Goal: Task Accomplishment & Management: Use online tool/utility

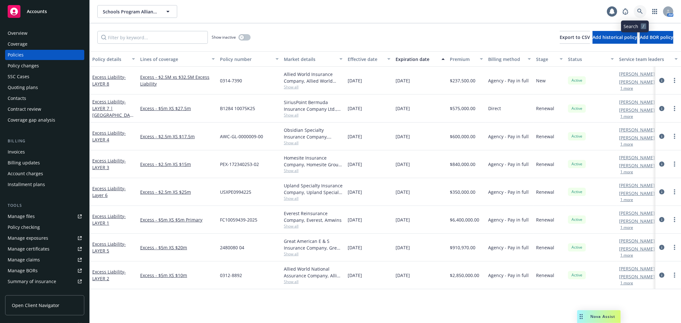
click at [638, 12] on icon at bounding box center [640, 11] width 5 height 5
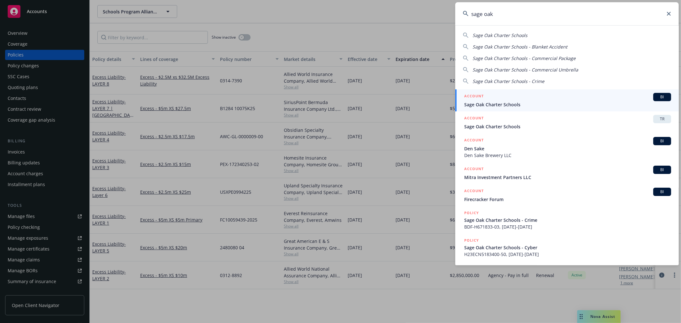
type input "sage oak"
click at [514, 104] on span "Sage Oak Charter Schools" at bounding box center [567, 104] width 207 height 7
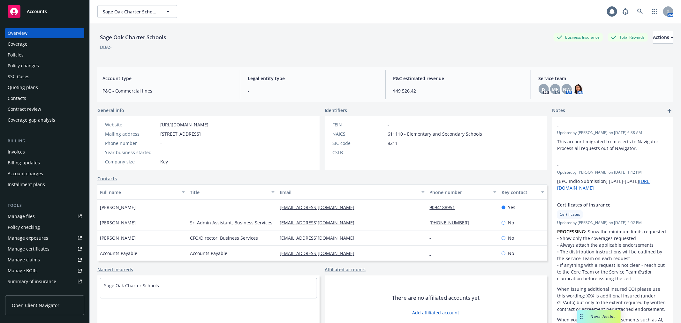
click at [42, 228] on div "Policy checking" at bounding box center [45, 227] width 74 height 10
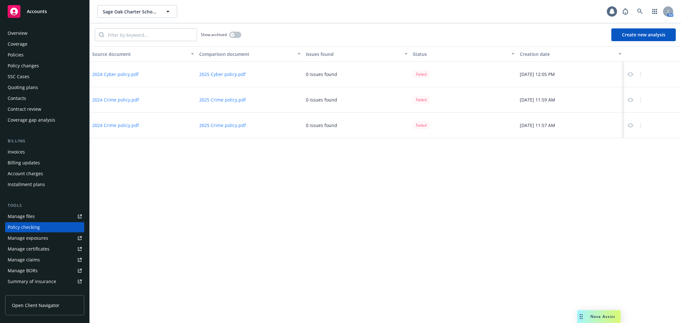
scroll to position [55, 0]
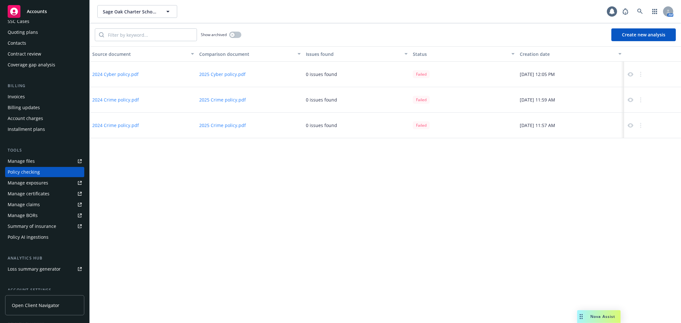
click at [115, 75] on button "2024 Cyber policy.pdf" at bounding box center [115, 74] width 46 height 7
click at [213, 72] on button "2025 Cyber policy.pdf" at bounding box center [222, 74] width 46 height 7
click at [636, 39] on button "Create new analysis" at bounding box center [644, 34] width 65 height 13
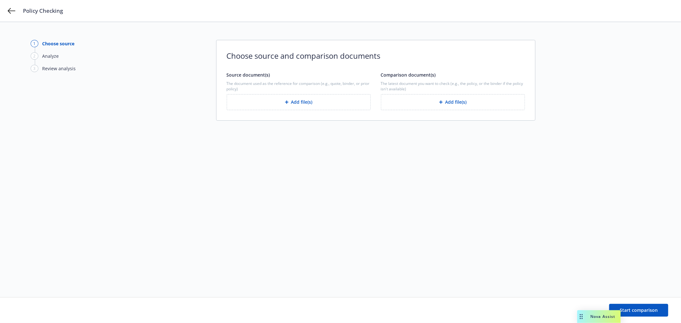
click at [329, 98] on button "Add file(s)" at bounding box center [299, 102] width 144 height 16
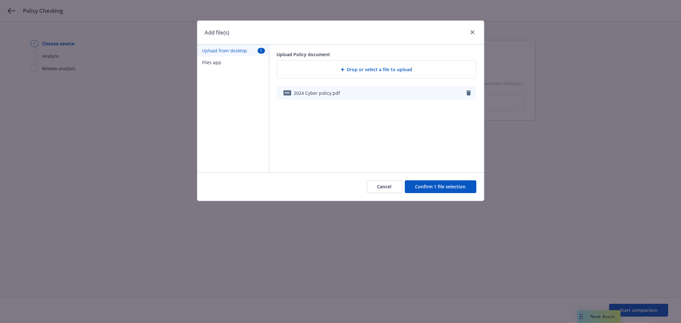
click at [446, 182] on button "Confirm 1 file selection" at bounding box center [441, 186] width 72 height 13
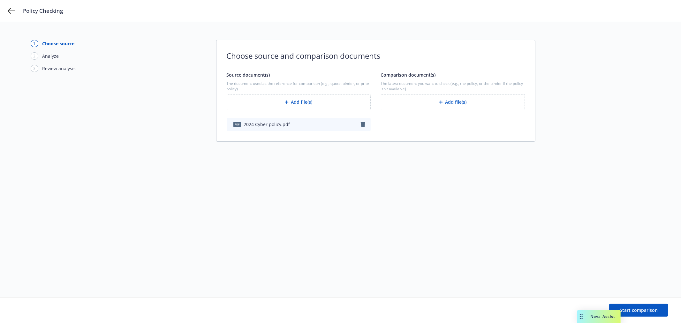
click at [457, 105] on button "Add file(s)" at bounding box center [453, 102] width 144 height 16
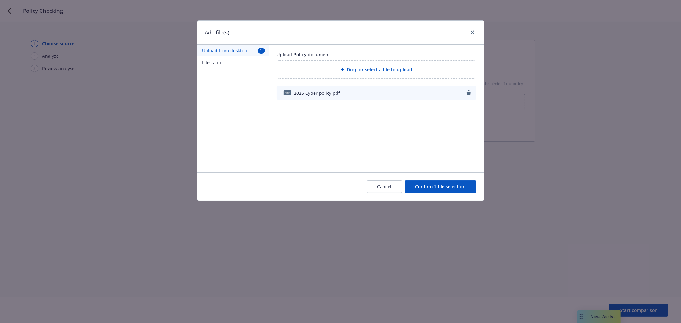
click at [376, 65] on div "Drop or select a file to upload" at bounding box center [376, 70] width 199 height 18
click at [462, 184] on button "Confirm 1 file selection" at bounding box center [441, 186] width 72 height 13
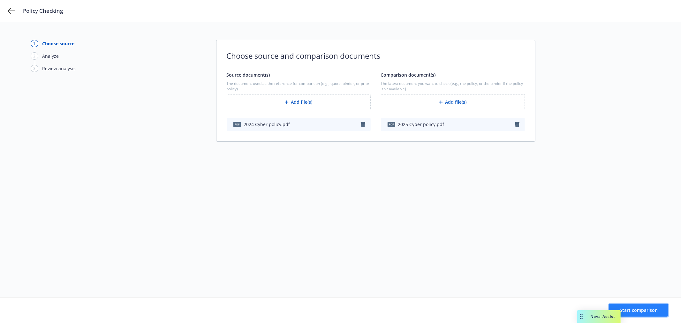
click at [645, 312] on span "Start comparison" at bounding box center [639, 310] width 38 height 6
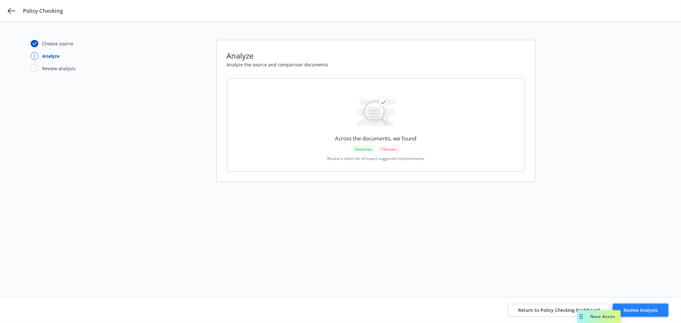
click at [650, 306] on button "Review Analysis" at bounding box center [640, 310] width 55 height 13
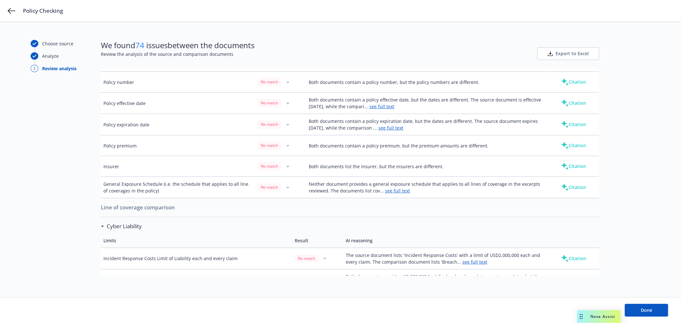
scroll to position [142, 0]
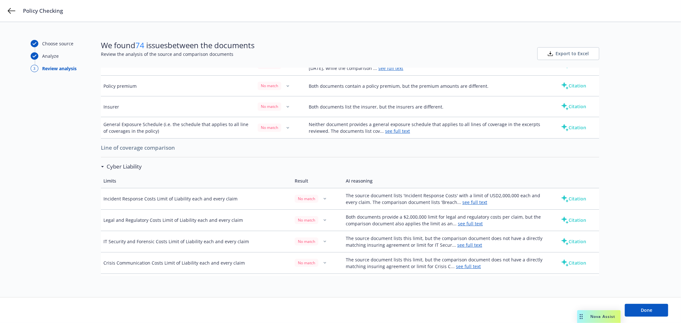
click at [467, 200] on link "see full text" at bounding box center [475, 202] width 25 height 6
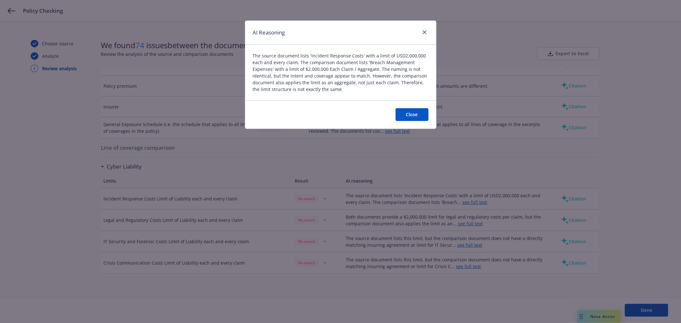
click at [414, 109] on button "Close" at bounding box center [412, 114] width 33 height 13
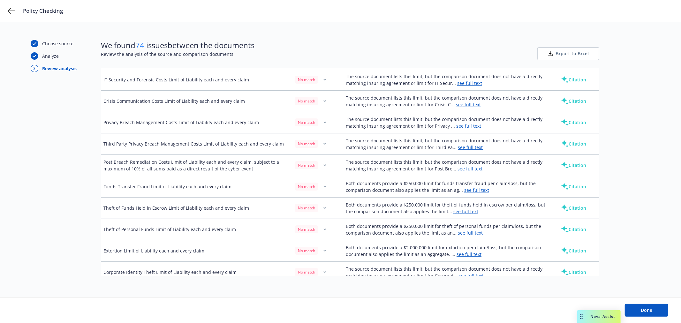
scroll to position [319, 0]
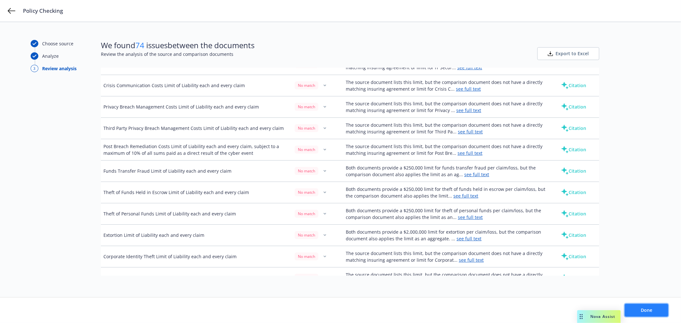
click at [652, 311] on span "Done" at bounding box center [646, 310] width 11 height 6
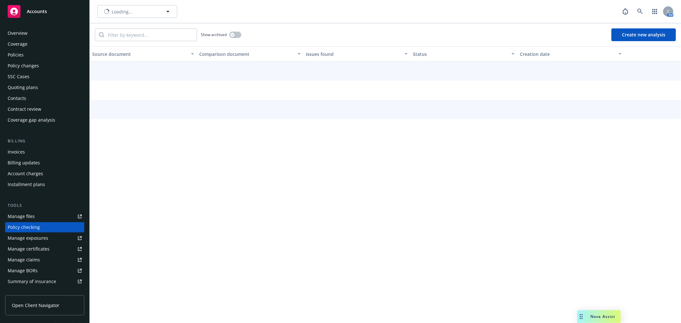
scroll to position [55, 0]
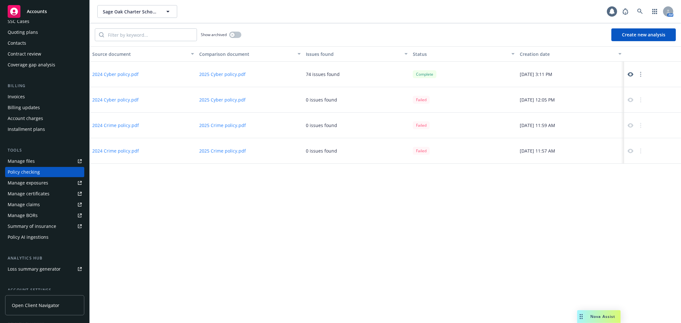
click at [123, 125] on button "2024 Crime policy.pdf" at bounding box center [115, 125] width 47 height 7
click at [226, 126] on button "2025 Crime policy.pdf" at bounding box center [222, 125] width 47 height 7
click at [628, 35] on button "Create new analysis" at bounding box center [644, 34] width 65 height 13
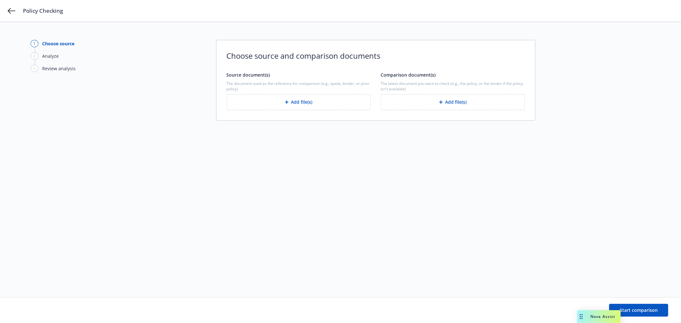
click at [349, 98] on button "Add file(s)" at bounding box center [299, 102] width 144 height 16
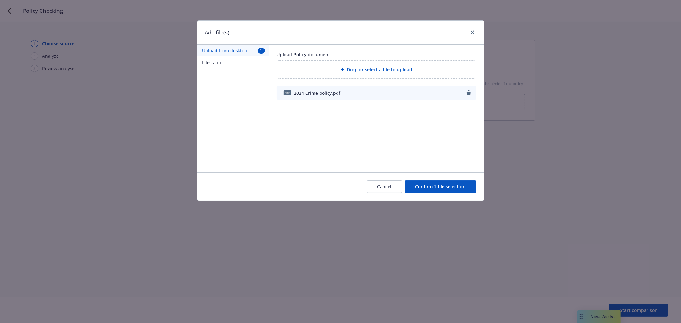
click at [454, 186] on button "Confirm 1 file selection" at bounding box center [441, 186] width 72 height 13
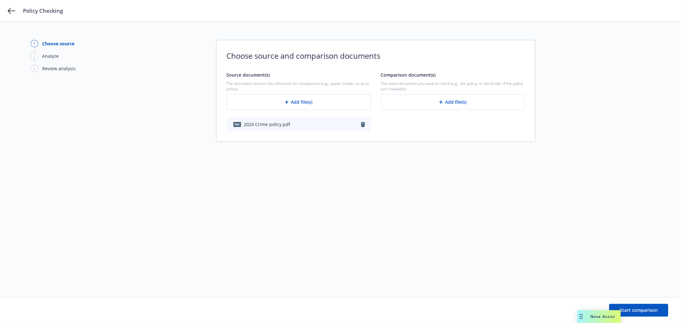
click at [479, 102] on button "Add file(s)" at bounding box center [453, 102] width 144 height 16
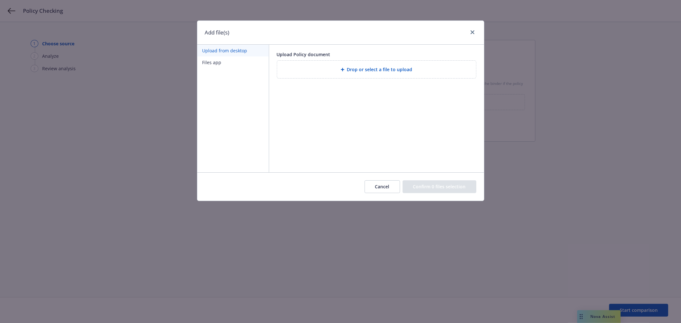
click at [380, 69] on span "Drop or select a file to upload" at bounding box center [379, 69] width 65 height 7
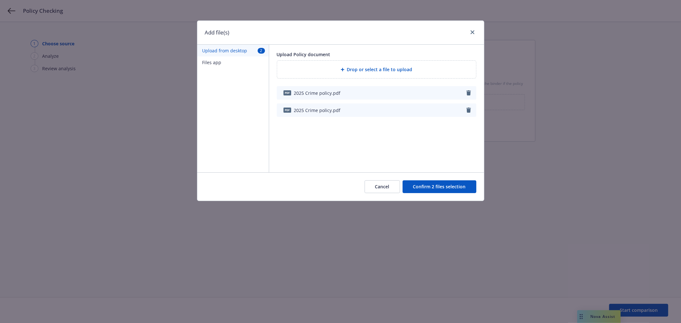
click at [467, 110] on icon "button" at bounding box center [469, 110] width 4 height 5
click at [453, 184] on button "Confirm 1 file selection" at bounding box center [441, 186] width 72 height 13
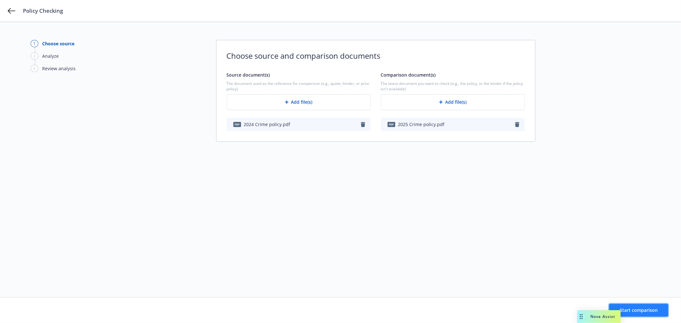
click at [658, 310] on button "Start comparison" at bounding box center [638, 310] width 59 height 13
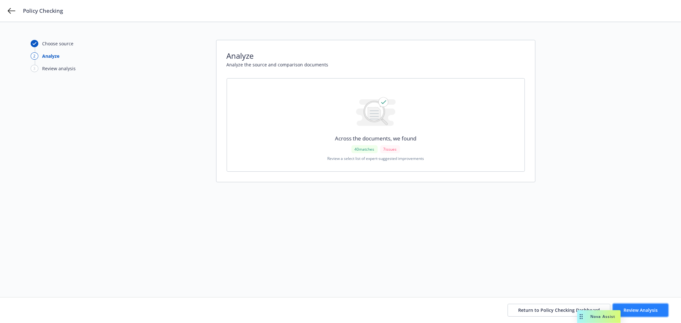
click at [653, 309] on span "Review Analysis" at bounding box center [641, 310] width 34 height 6
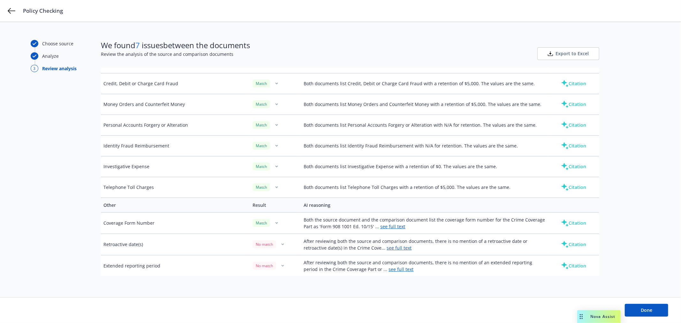
scroll to position [927, 0]
click at [588, 50] on span "Export to Excel" at bounding box center [572, 53] width 33 height 6
click at [646, 312] on span "Done" at bounding box center [646, 310] width 11 height 6
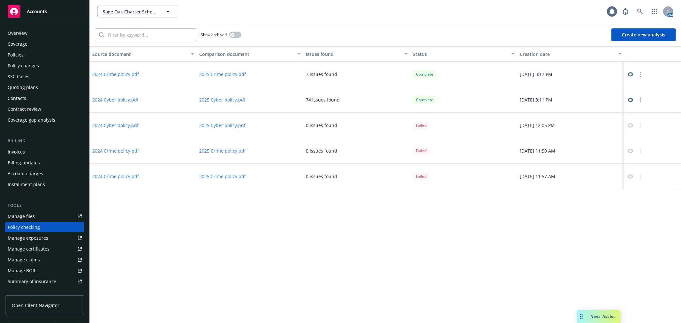
click at [25, 51] on div "Policies" at bounding box center [45, 55] width 74 height 10
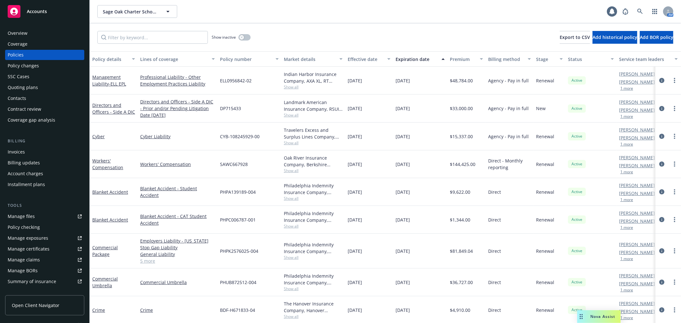
scroll to position [6, 0]
click at [104, 275] on link "Commercial Umbrella" at bounding box center [105, 281] width 26 height 13
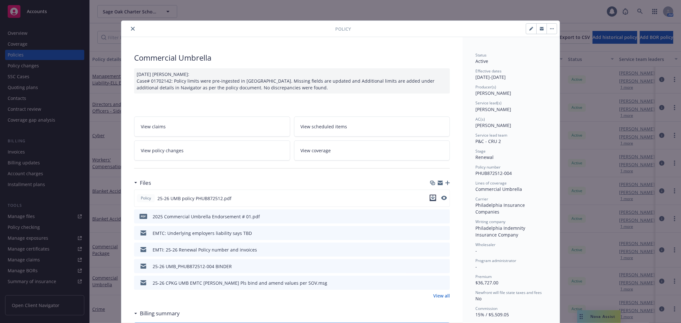
click at [431, 198] on icon "download file" at bounding box center [433, 197] width 5 height 5
click at [131, 29] on icon "close" at bounding box center [133, 29] width 4 height 4
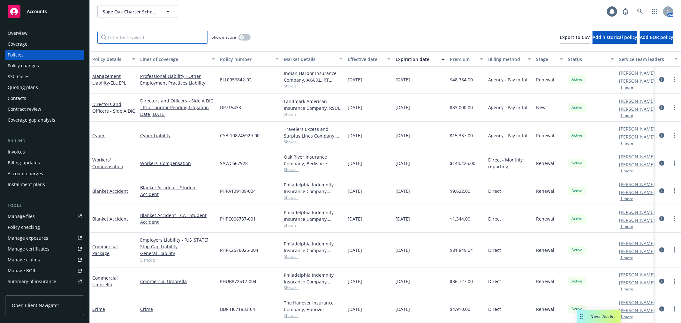
click at [128, 39] on input "Filter by keyword..." at bounding box center [152, 37] width 111 height 13
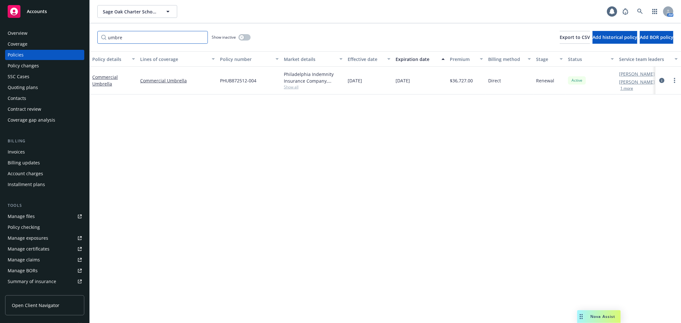
type input "umbre"
click at [251, 37] on div "umbre Show inactive Export to CSV Add historical policy Add BOR policy" at bounding box center [386, 37] width 592 height 28
click at [247, 37] on button "button" at bounding box center [245, 37] width 12 height 6
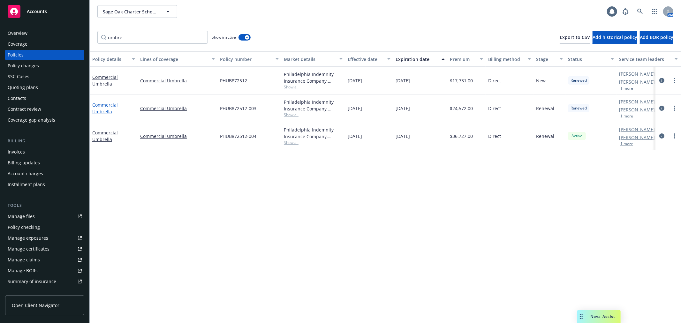
click at [106, 104] on link "Commercial Umbrella" at bounding box center [105, 108] width 26 height 13
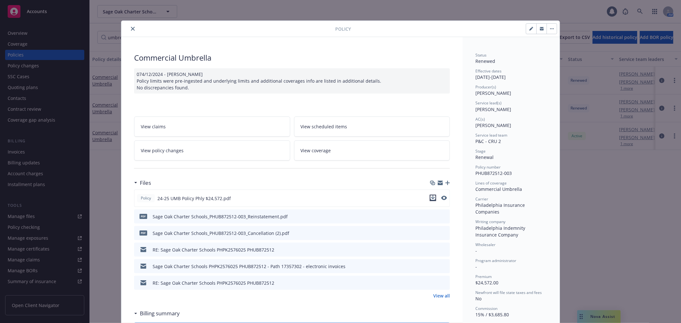
click at [432, 198] on icon "download file" at bounding box center [433, 197] width 4 height 4
click at [131, 30] on icon "close" at bounding box center [133, 29] width 4 height 4
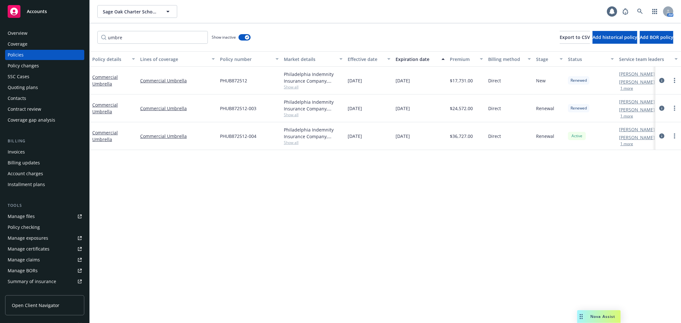
click at [47, 227] on div "Policy checking" at bounding box center [45, 227] width 74 height 10
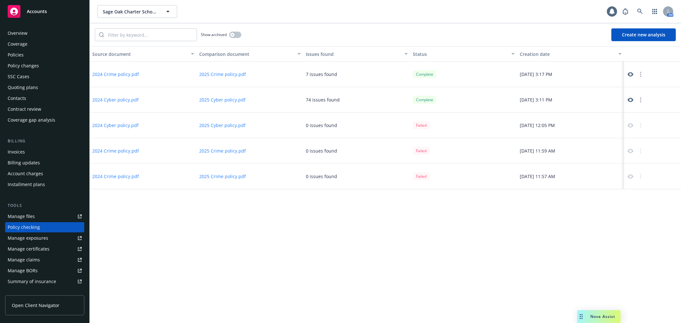
scroll to position [55, 0]
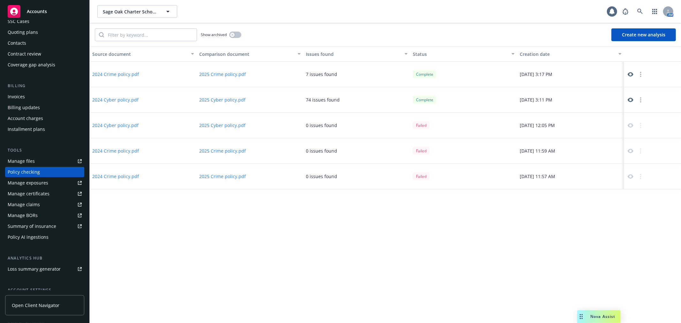
click at [632, 39] on button "Create new analysis" at bounding box center [644, 34] width 65 height 13
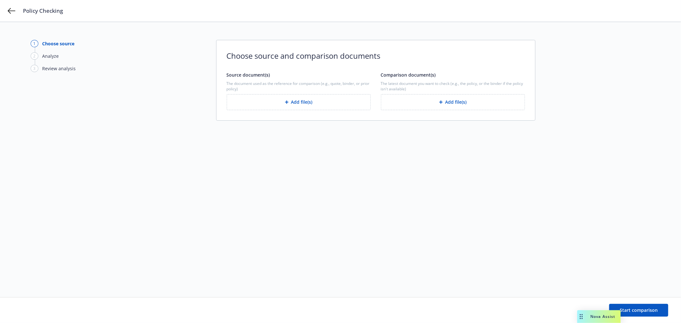
click at [326, 100] on button "Add file(s)" at bounding box center [299, 102] width 144 height 16
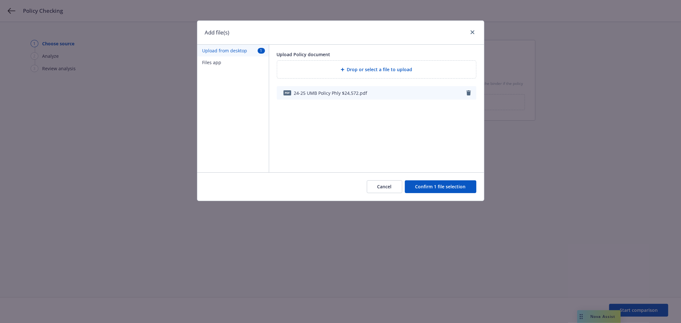
click at [456, 187] on button "Confirm 1 file selection" at bounding box center [441, 186] width 72 height 13
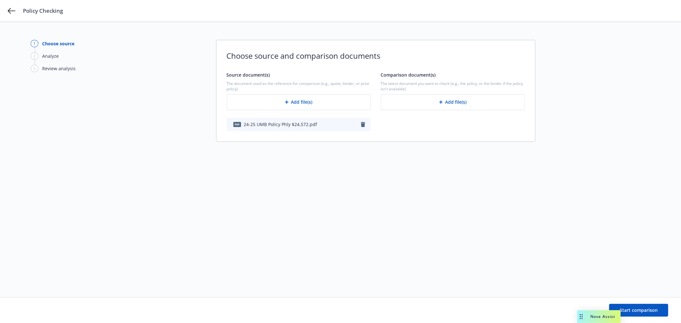
click at [476, 94] on div "The latest document you want to check (e.g., the policy, or the binder if the p…" at bounding box center [453, 95] width 144 height 29
click at [468, 101] on button "Add file(s)" at bounding box center [453, 102] width 144 height 16
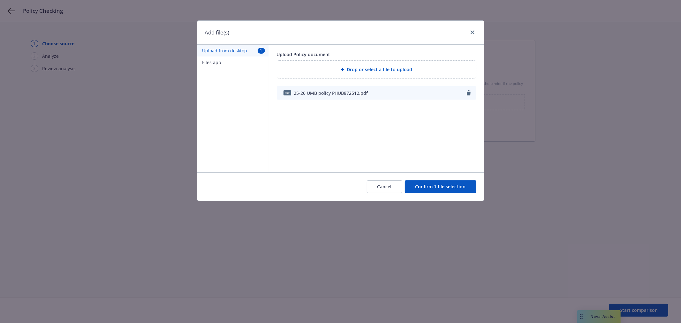
click at [456, 188] on button "Confirm 1 file selection" at bounding box center [441, 186] width 72 height 13
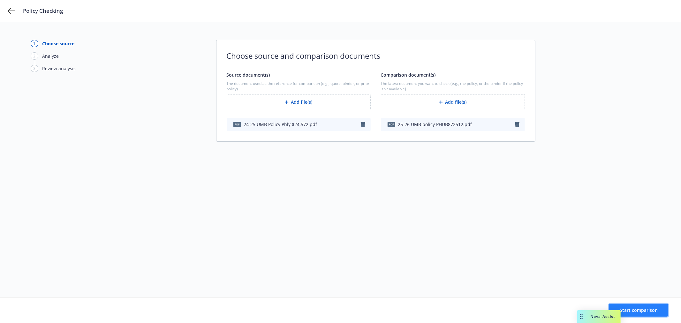
click at [644, 309] on span "Start comparison" at bounding box center [639, 310] width 38 height 6
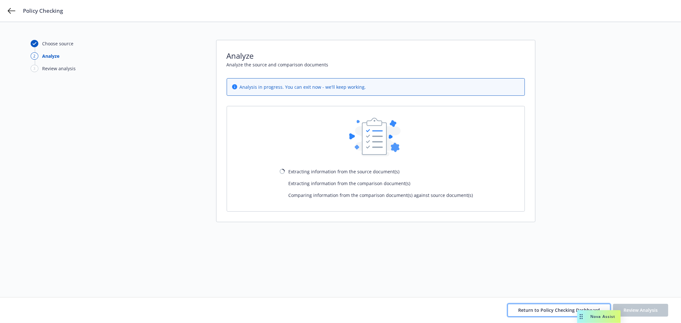
click at [548, 313] on button "Return to Policy Checking Dashboard" at bounding box center [559, 310] width 103 height 13
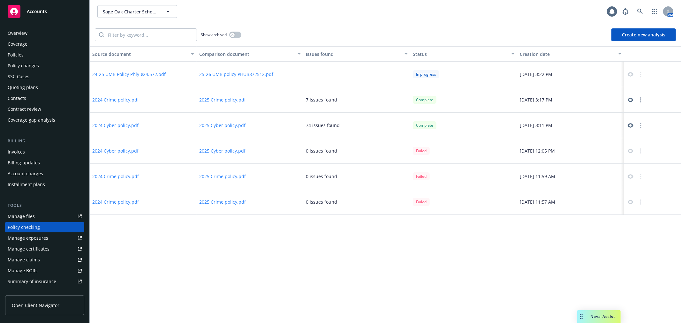
click at [30, 56] on div "Policies" at bounding box center [45, 55] width 74 height 10
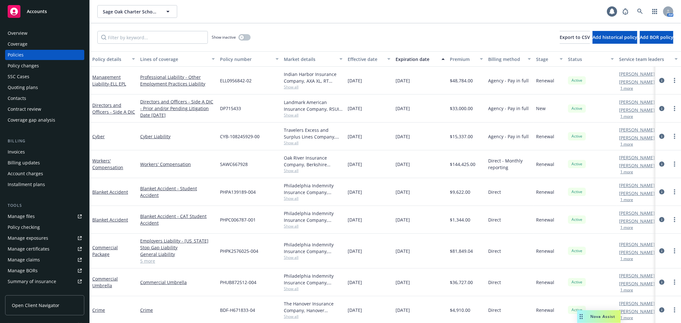
scroll to position [6, 0]
click at [104, 246] on link "Commercial Package" at bounding box center [105, 250] width 26 height 13
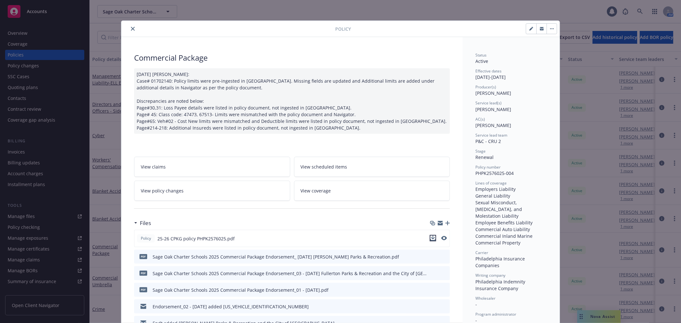
click at [431, 240] on icon "download file" at bounding box center [433, 240] width 5 height 2
click at [129, 26] on button "close" at bounding box center [133, 29] width 8 height 8
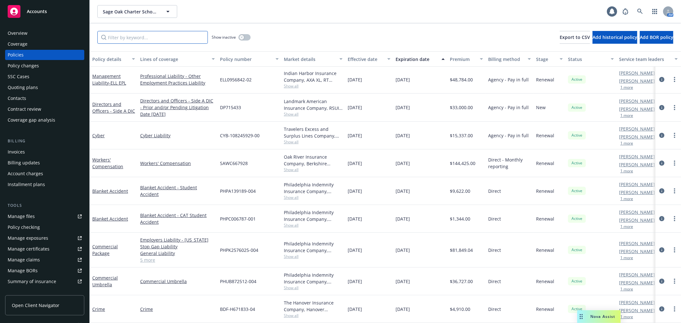
click at [128, 36] on input "Filter by keyword..." at bounding box center [152, 37] width 111 height 13
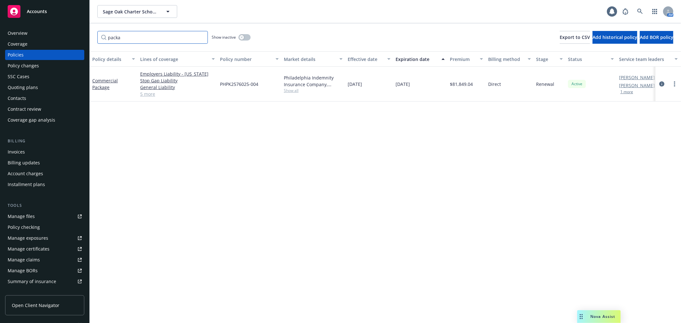
type input "packa"
click at [245, 35] on button "button" at bounding box center [245, 37] width 12 height 6
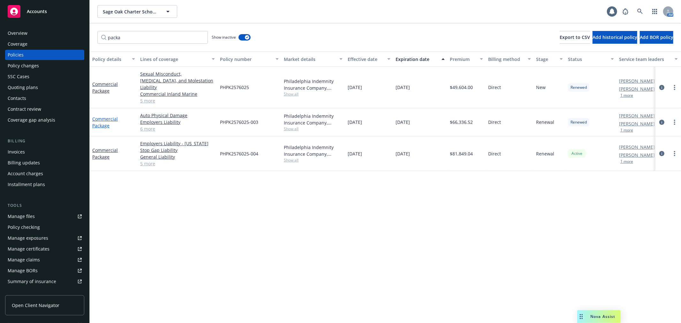
click at [106, 116] on link "Commercial Package" at bounding box center [105, 122] width 26 height 13
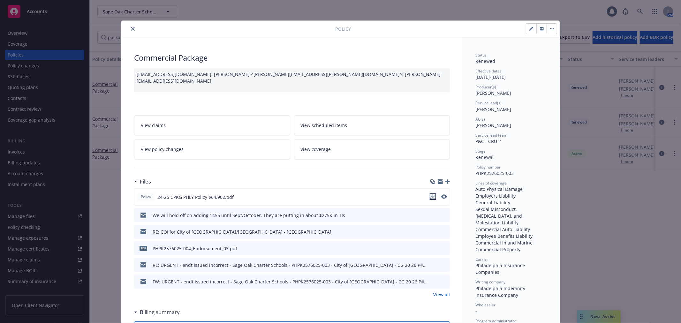
click at [431, 197] on icon "download file" at bounding box center [433, 196] width 5 height 5
click at [132, 30] on icon "close" at bounding box center [133, 29] width 4 height 4
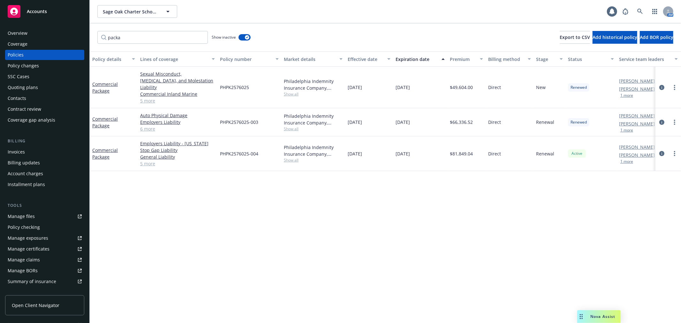
click at [49, 226] on div "Policy checking" at bounding box center [45, 227] width 74 height 10
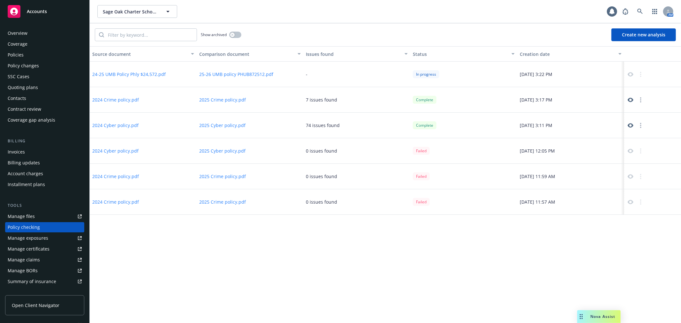
scroll to position [55, 0]
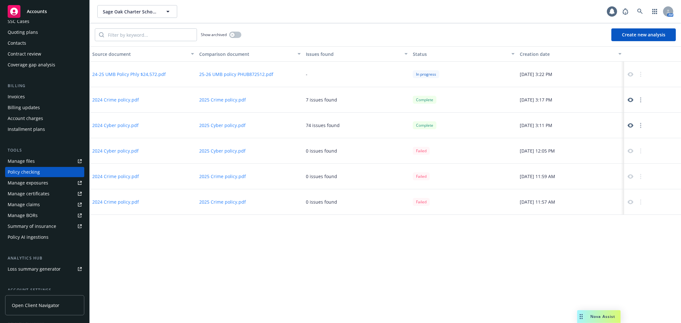
click at [635, 36] on button "Create new analysis" at bounding box center [644, 34] width 65 height 13
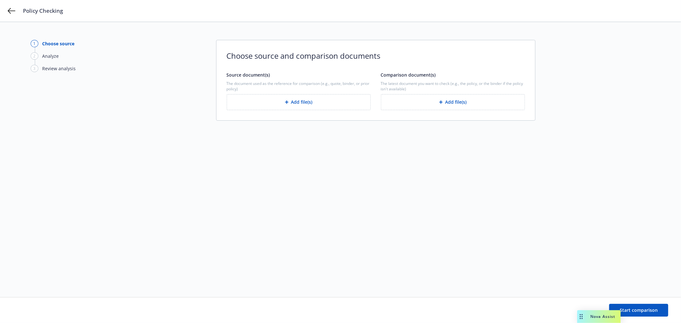
click at [300, 105] on button "Add file(s)" at bounding box center [299, 102] width 144 height 16
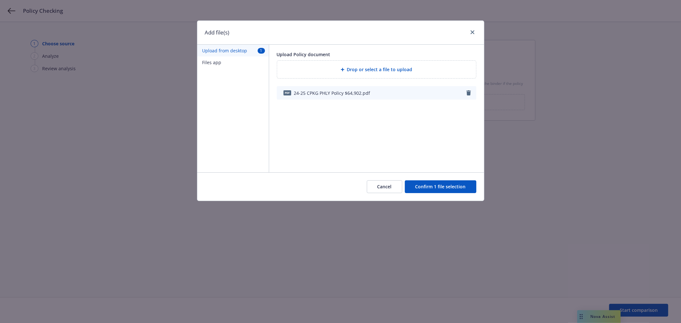
click at [437, 188] on button "Confirm 1 file selection" at bounding box center [441, 186] width 72 height 13
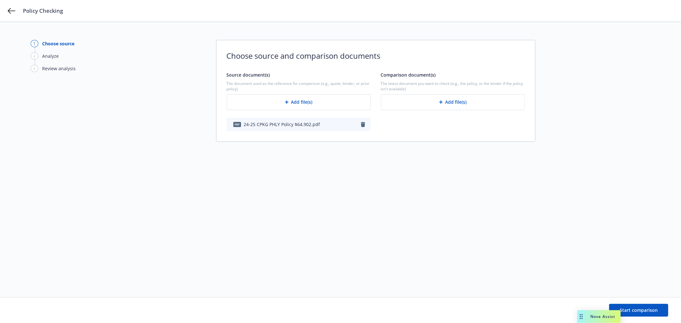
click at [459, 100] on button "Add file(s)" at bounding box center [453, 102] width 144 height 16
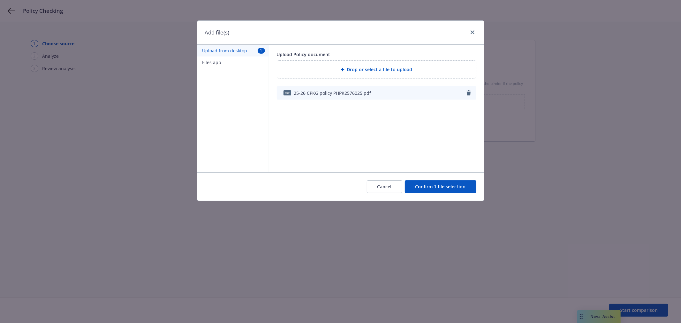
click at [441, 189] on button "Confirm 1 file selection" at bounding box center [441, 186] width 72 height 13
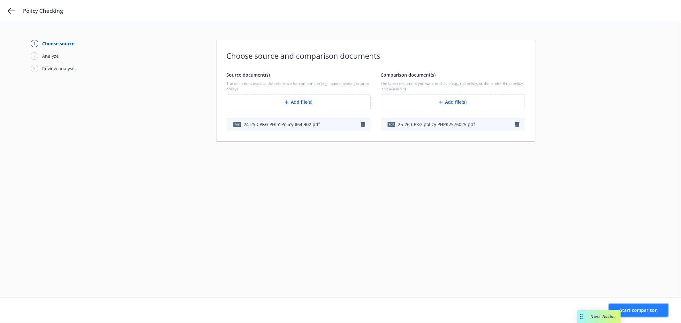
click at [644, 308] on span "Start comparison" at bounding box center [639, 310] width 38 height 6
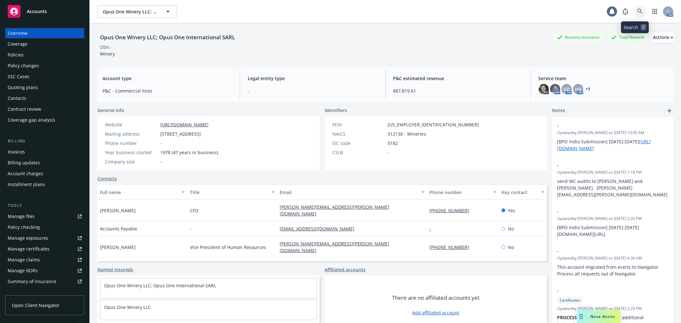
click at [634, 15] on link at bounding box center [640, 11] width 13 height 13
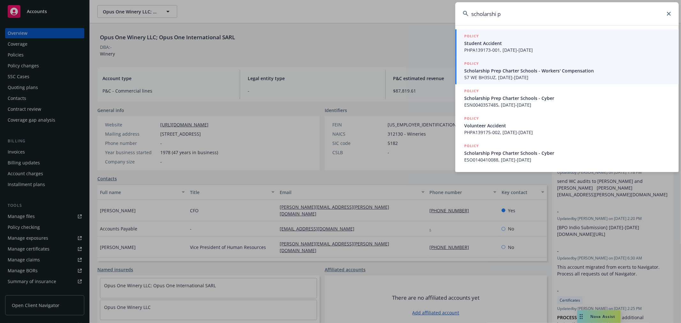
type input "scholarshi p"
click at [507, 71] on span "Scholarship Prep Charter Schools - Workers' Compensation" at bounding box center [567, 70] width 207 height 7
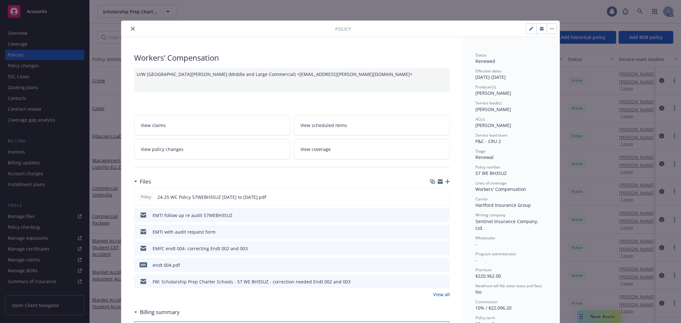
click at [133, 29] on button "close" at bounding box center [133, 29] width 8 height 8
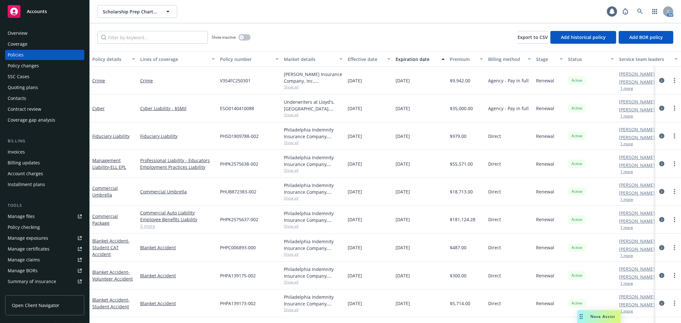
click at [59, 65] on div "Policy changes" at bounding box center [45, 66] width 74 height 10
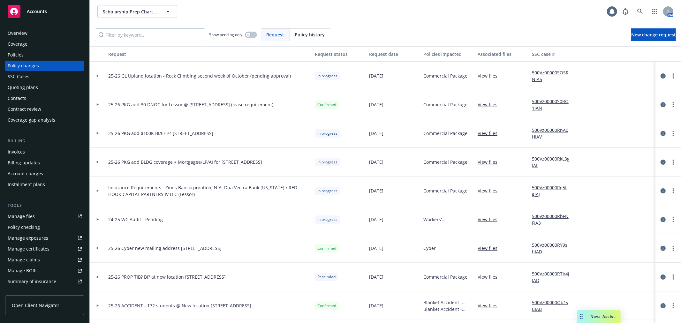
click at [97, 76] on icon at bounding box center [98, 76] width 2 height 3
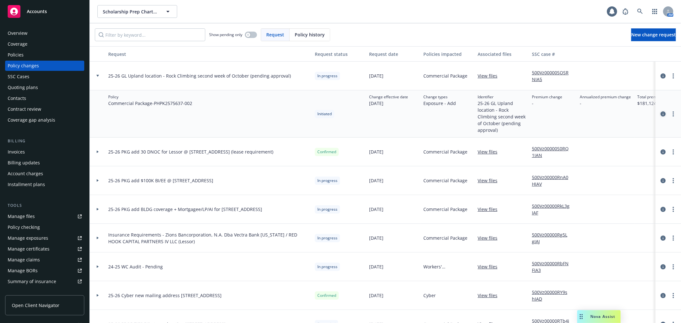
click at [661, 113] on icon "circleInformation" at bounding box center [663, 113] width 5 height 5
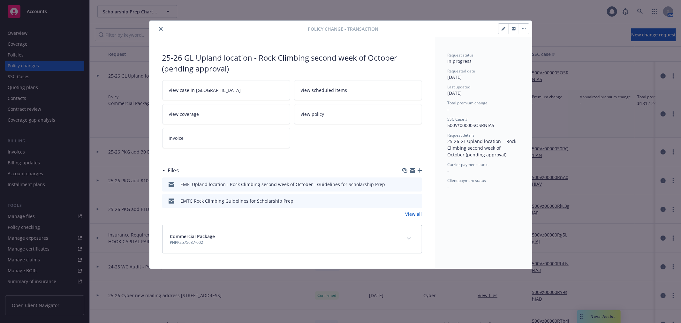
click at [411, 170] on icon "button" at bounding box center [412, 169] width 5 height 2
click at [412, 170] on icon "button" at bounding box center [412, 169] width 5 height 2
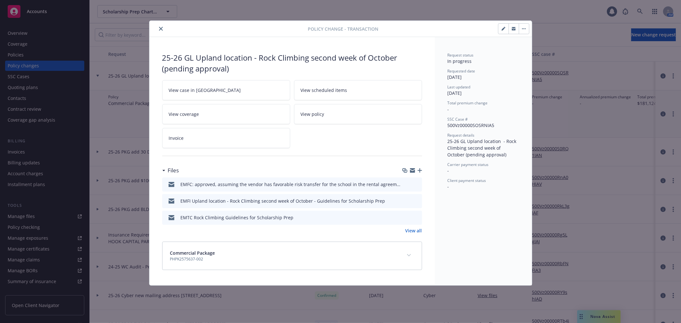
click at [160, 28] on icon "close" at bounding box center [161, 29] width 4 height 4
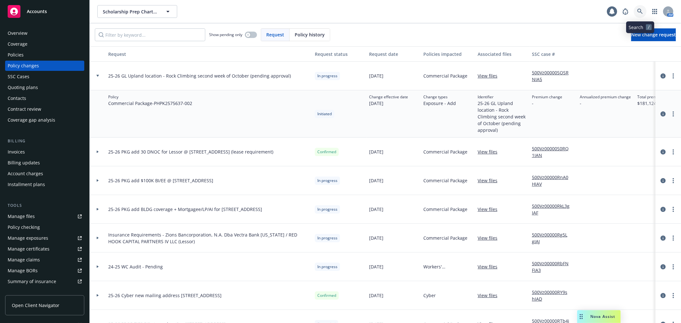
click at [641, 9] on icon at bounding box center [641, 12] width 6 height 6
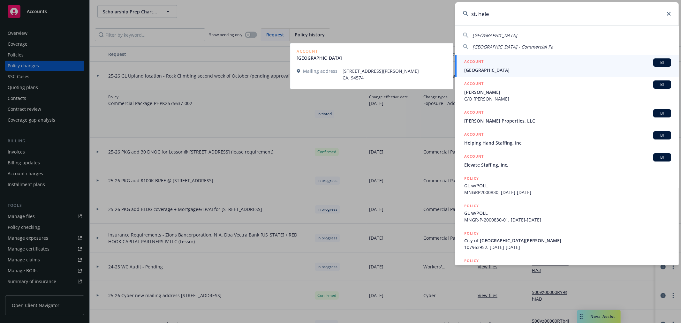
type input "st. hele"
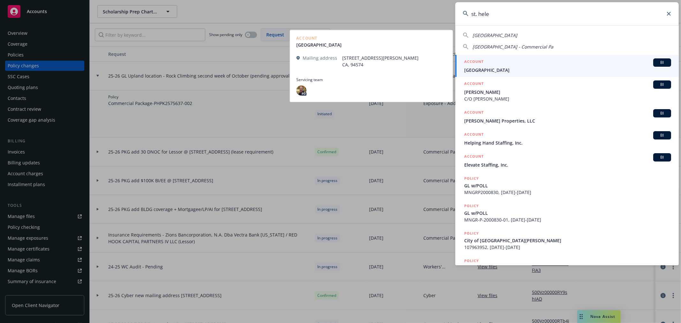
click at [547, 71] on span "St. Helena Unified School District" at bounding box center [567, 70] width 207 height 7
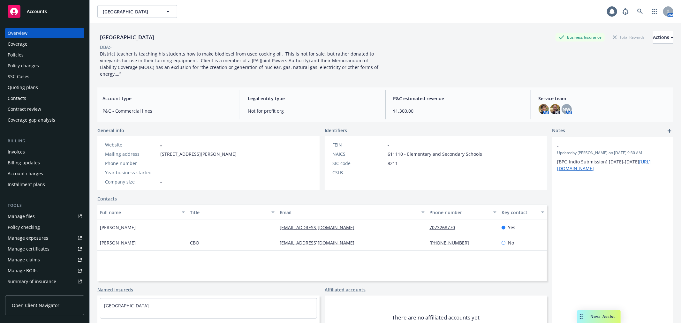
click at [27, 87] on div "Quoting plans" at bounding box center [23, 87] width 30 height 10
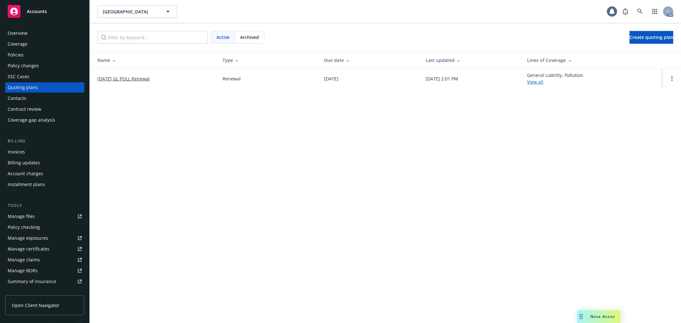
click at [149, 77] on link "11/17/25 GL POLL Renewal" at bounding box center [123, 78] width 52 height 7
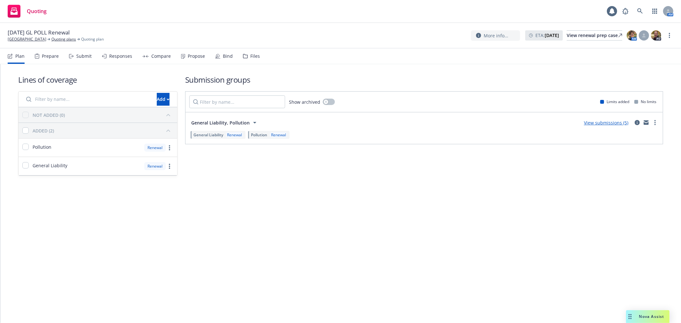
click at [85, 55] on div "Submit" at bounding box center [83, 56] width 15 height 5
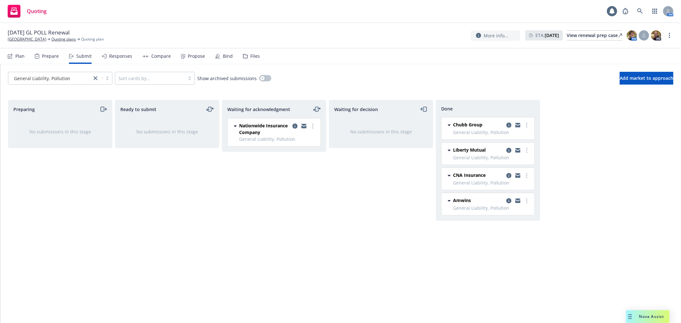
click at [122, 52] on div "Responses" at bounding box center [117, 56] width 30 height 15
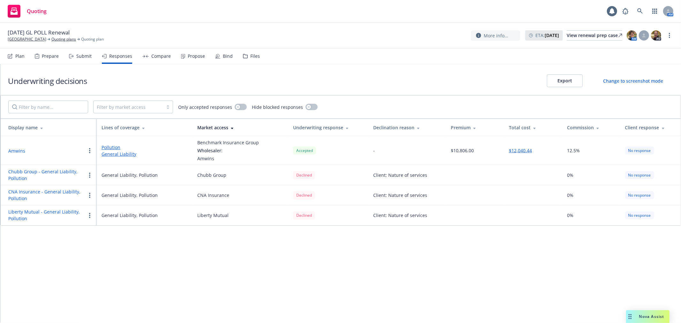
click at [79, 57] on div "Submit" at bounding box center [83, 56] width 15 height 5
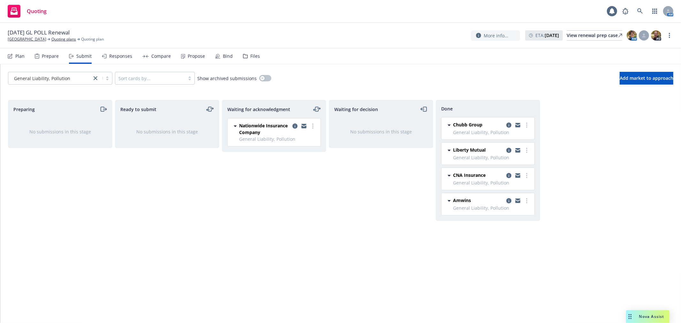
click at [511, 202] on icon "copy logging email" at bounding box center [509, 200] width 5 height 5
